Goal: Transaction & Acquisition: Download file/media

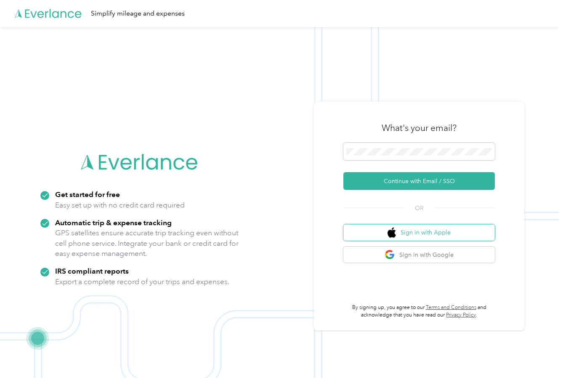
click at [434, 237] on button "Sign in with Apple" at bounding box center [418, 232] width 151 height 16
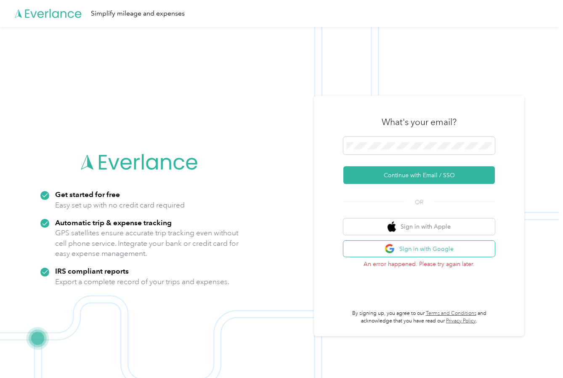
click at [402, 249] on button "Sign in with Google" at bounding box center [418, 249] width 151 height 16
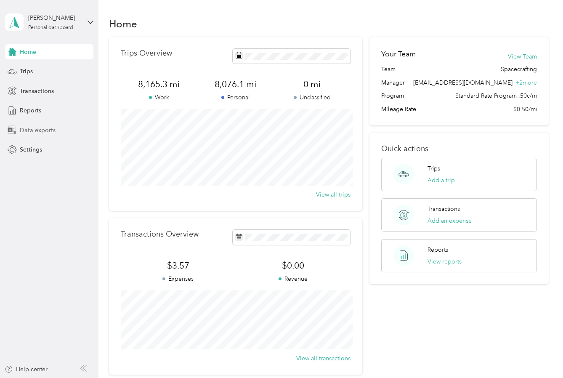
click at [45, 134] on span "Data exports" at bounding box center [38, 130] width 36 height 9
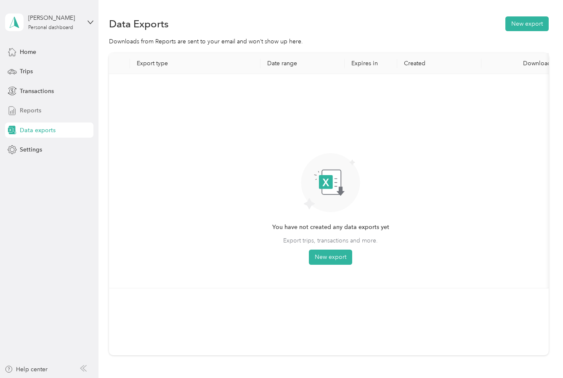
click at [50, 111] on div "Reports" at bounding box center [49, 110] width 88 height 15
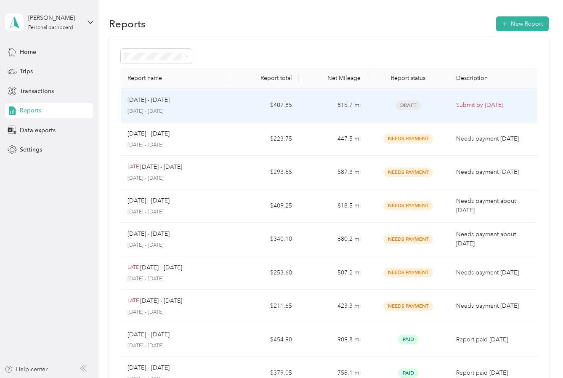
click at [228, 107] on td "[DATE] - [DATE] [DATE] - [DATE]" at bounding box center [175, 106] width 109 height 34
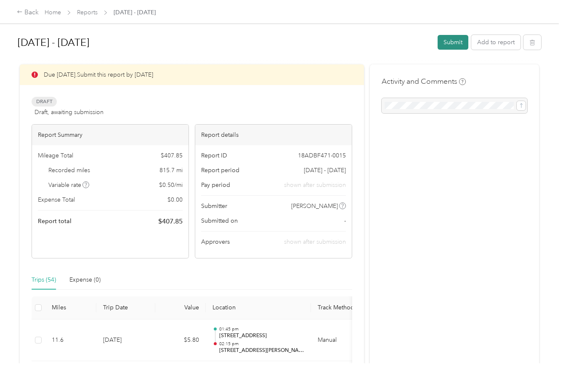
click at [455, 43] on button "Submit" at bounding box center [452, 42] width 31 height 15
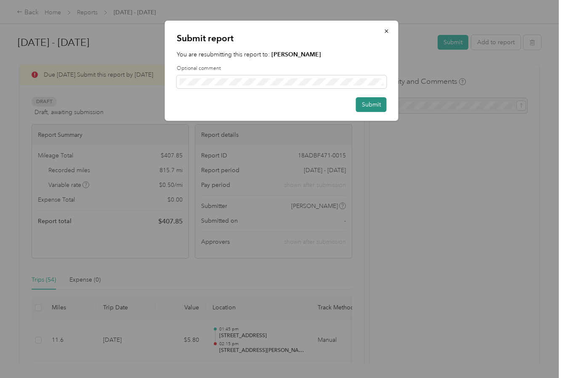
click at [372, 105] on button "Submit" at bounding box center [371, 104] width 31 height 15
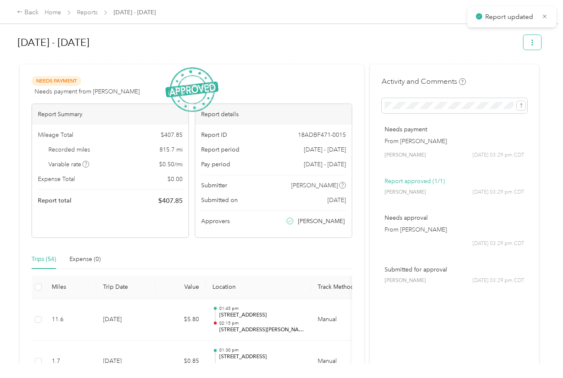
click at [535, 43] on icon "button" at bounding box center [532, 43] width 6 height 6
click at [518, 69] on span "Download" at bounding box center [512, 73] width 28 height 9
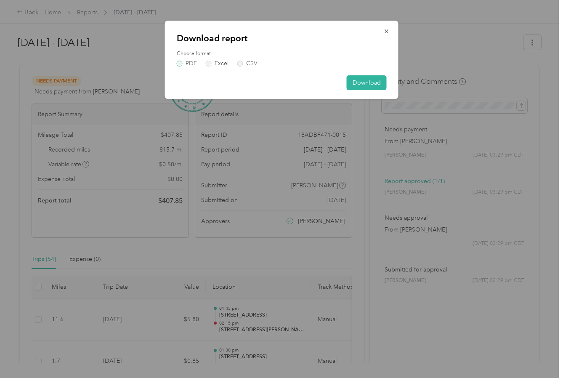
click at [188, 62] on label "PDF" at bounding box center [187, 64] width 20 height 6
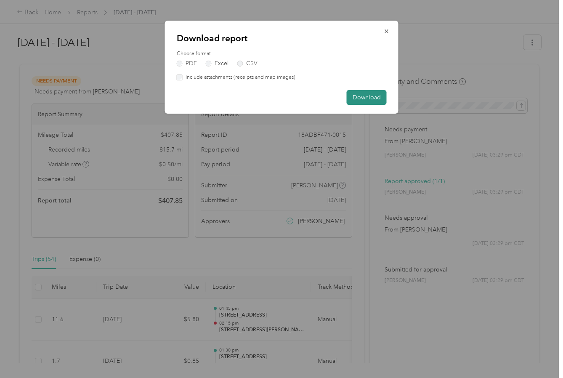
click at [367, 95] on button "Download" at bounding box center [366, 97] width 40 height 15
